Goal: Task Accomplishment & Management: Use online tool/utility

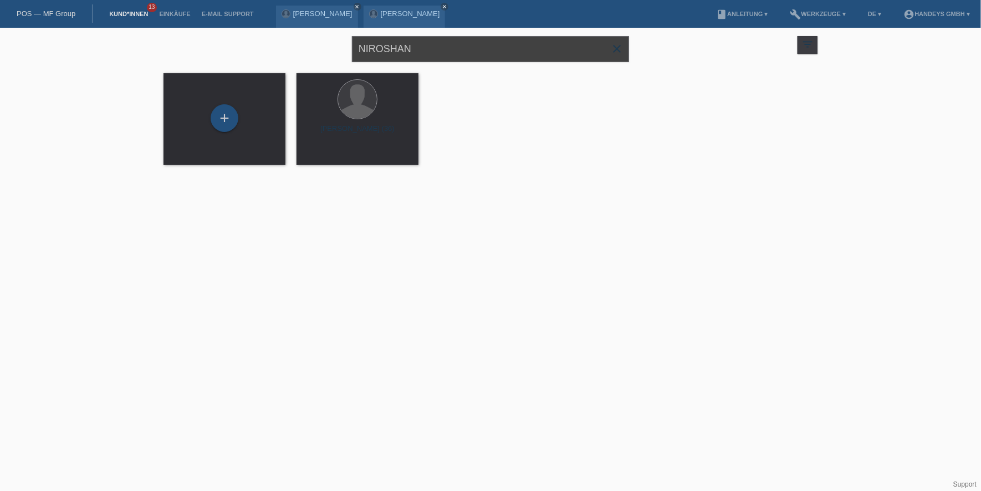
drag, startPoint x: 448, startPoint y: 53, endPoint x: 317, endPoint y: 41, distance: 131.4
click at [317, 43] on div "NIROSHAN close filter_list view_module Alle Kund*innen anzeigen star Markierte …" at bounding box center [490, 48] width 665 height 40
type input "jegan"
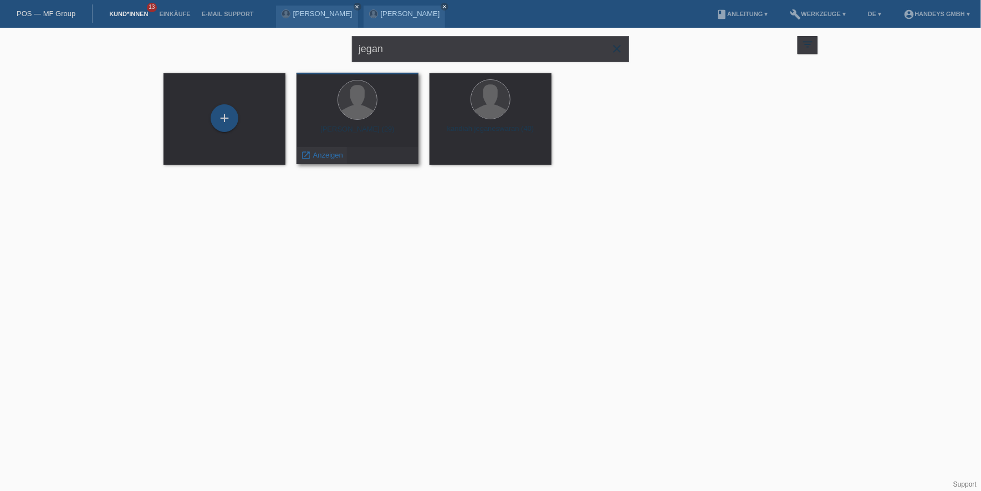
click at [330, 151] on span "Anzeigen" at bounding box center [328, 155] width 30 height 8
drag, startPoint x: 424, startPoint y: 59, endPoint x: 322, endPoint y: 50, distance: 102.4
click at [324, 57] on div "jegan close filter_list view_module Alle Kund*innen anzeigen star Markierte Kun…" at bounding box center [490, 48] width 665 height 40
type input "EDSON"
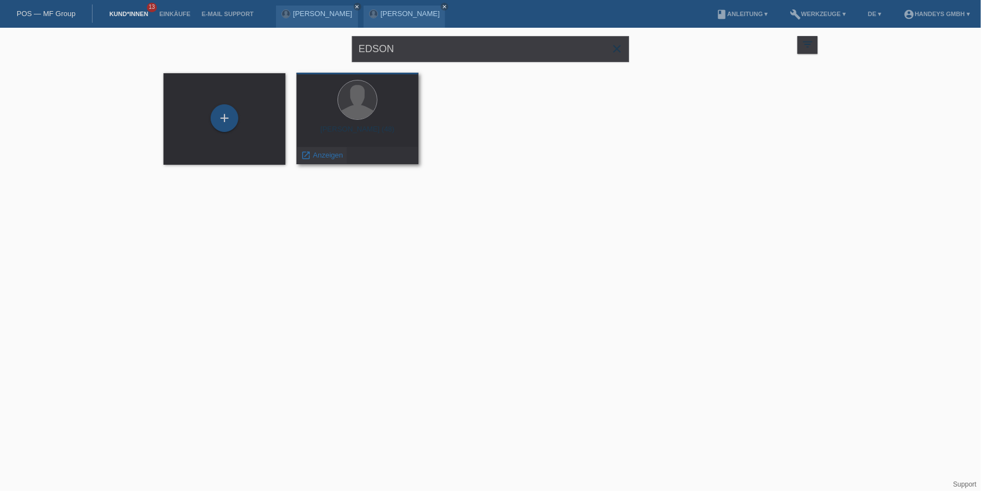
click at [329, 153] on span "Anzeigen" at bounding box center [328, 155] width 30 height 8
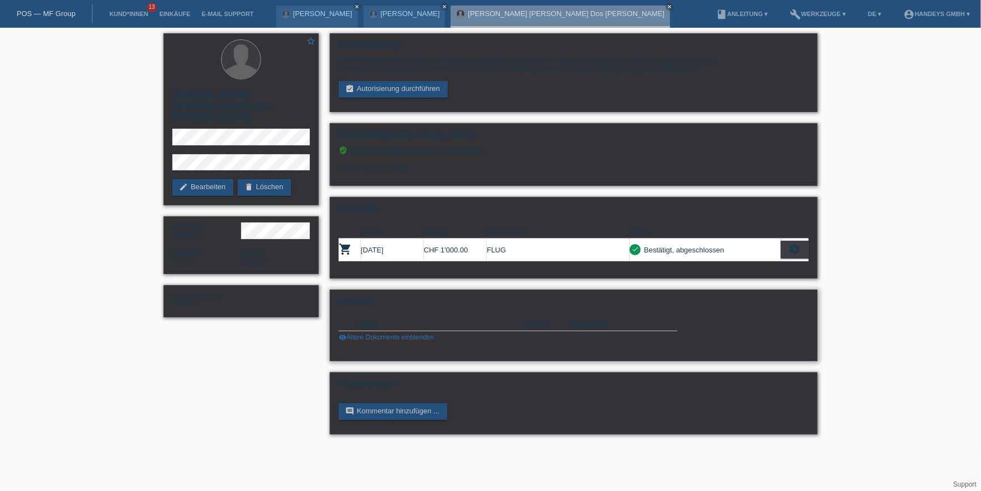
click at [379, 333] on link "visibility Ältere Dokumente einblenden" at bounding box center [386, 337] width 95 height 8
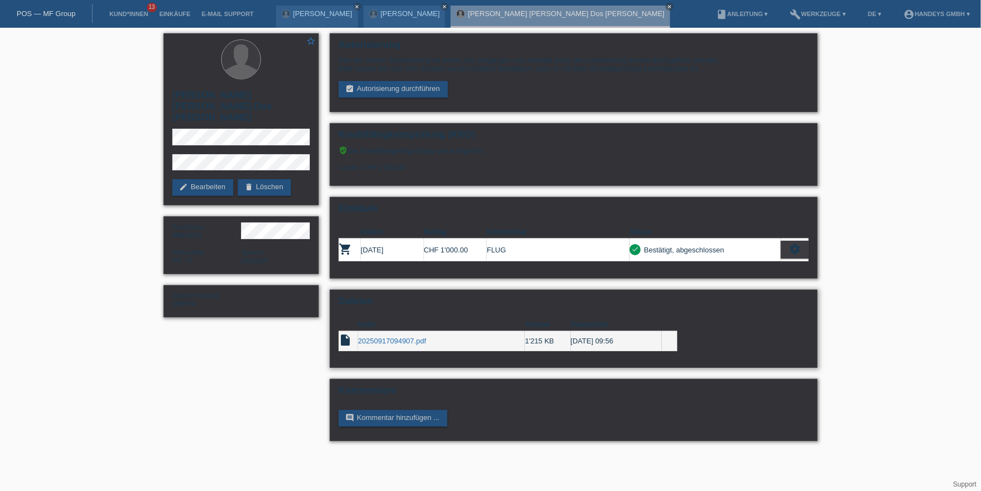
click at [414, 340] on link "20250917094907.pdf" at bounding box center [392, 341] width 68 height 8
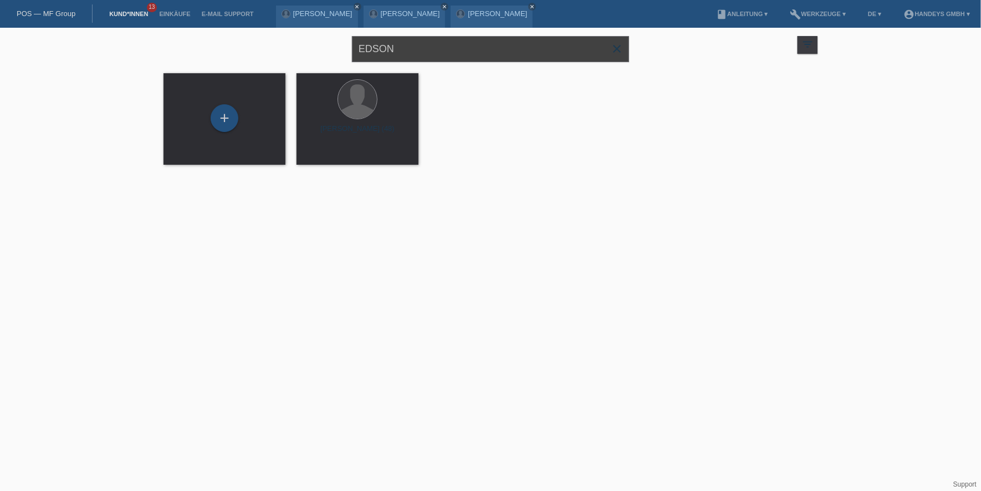
drag, startPoint x: 427, startPoint y: 43, endPoint x: 324, endPoint y: 44, distance: 103.1
click at [324, 44] on div "EDSON close filter_list view_module Alle Kund*innen anzeigen star Markierte [PE…" at bounding box center [490, 48] width 665 height 40
click at [426, 55] on input "EDSON" at bounding box center [490, 49] width 277 height 26
drag, startPoint x: 432, startPoint y: 52, endPoint x: 357, endPoint y: 49, distance: 75.5
click at [357, 49] on input "EDSON" at bounding box center [490, 49] width 277 height 26
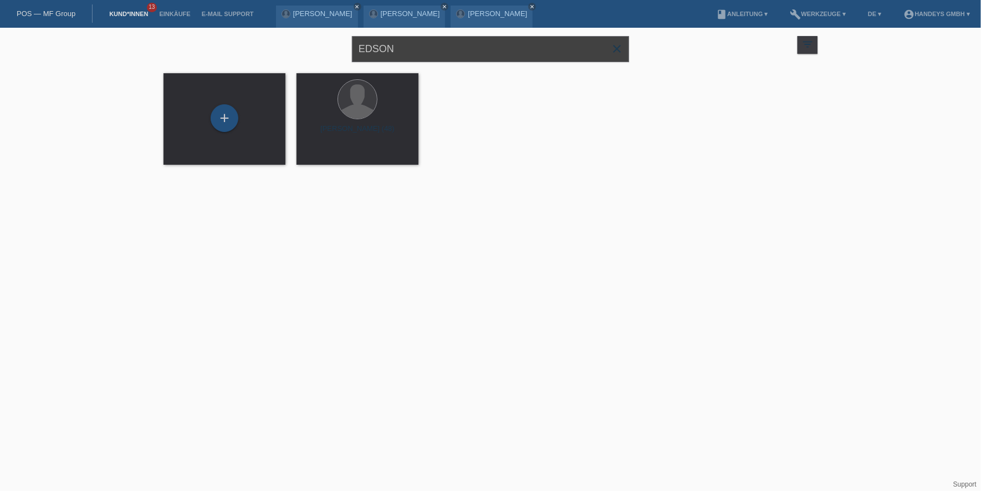
paste input "Khalfaoui"
type input "Khalfaoui"
click at [318, 153] on span "Anzeigen" at bounding box center [328, 155] width 30 height 8
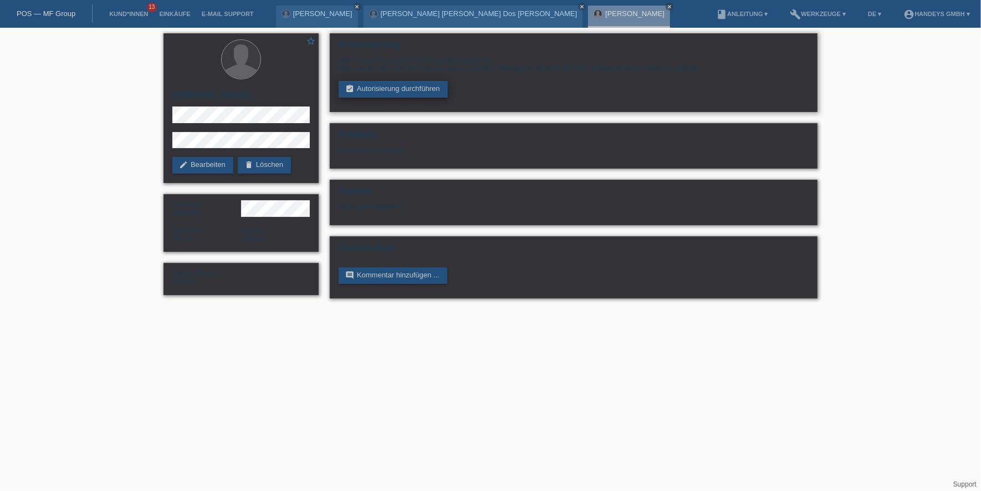
click at [379, 90] on link "assignment_turned_in Autorisierung durchführen" at bounding box center [393, 89] width 109 height 17
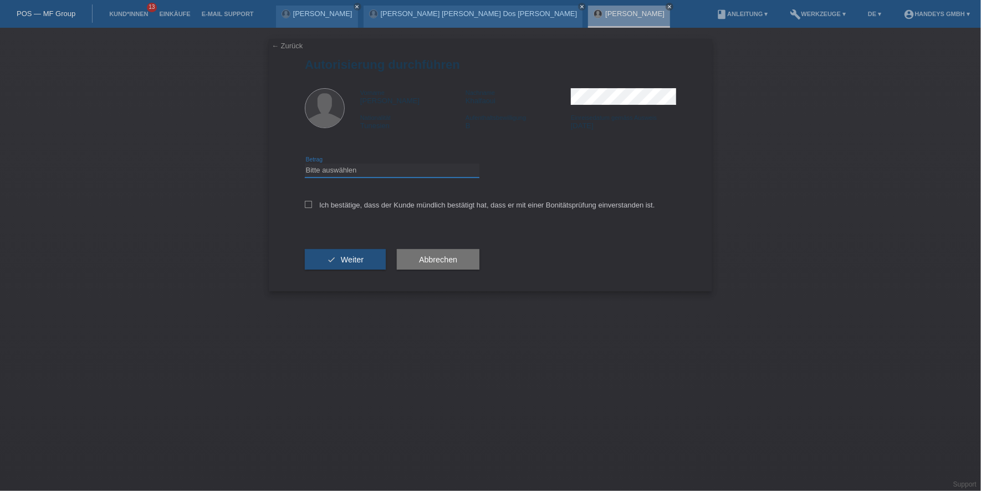
click at [365, 172] on select "Bitte auswählen CHF 1.00 - CHF 499.00 CHF 500.00 - CHF 1'999.00 CHF 2'000.00 - …" at bounding box center [392, 170] width 175 height 13
select select "2"
click at [305, 164] on select "Bitte auswählen CHF 1.00 - CHF 499.00 CHF 500.00 - CHF 1'999.00 CHF 2'000.00 - …" at bounding box center [392, 170] width 175 height 13
click at [360, 201] on label "Ich bestätige, dass der Kunde mündlich bestätigt hat, dass er mit einer Bonität…" at bounding box center [480, 205] width 350 height 8
drag, startPoint x: 360, startPoint y: 201, endPoint x: 322, endPoint y: 200, distance: 38.8
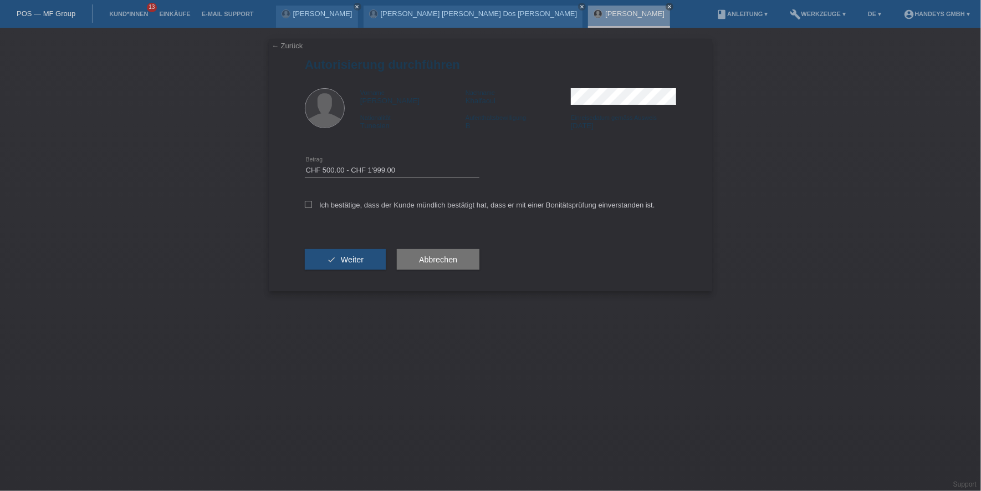
click at [322, 200] on div "Ich bestätige, dass der Kunde mündlich bestätigt hat, dass er mit einer Bonität…" at bounding box center [490, 209] width 371 height 38
click at [319, 203] on label "Ich bestätige, dass der Kunde mündlich bestätigt hat, dass er mit einer Bonität…" at bounding box center [480, 205] width 350 height 8
click at [312, 203] on input "Ich bestätige, dass der Kunde mündlich bestätigt hat, dass er mit einer Bonität…" at bounding box center [308, 204] width 7 height 7
checkbox input "true"
click at [323, 264] on button "check Weiter" at bounding box center [345, 259] width 81 height 21
